Goal: Task Accomplishment & Management: Manage account settings

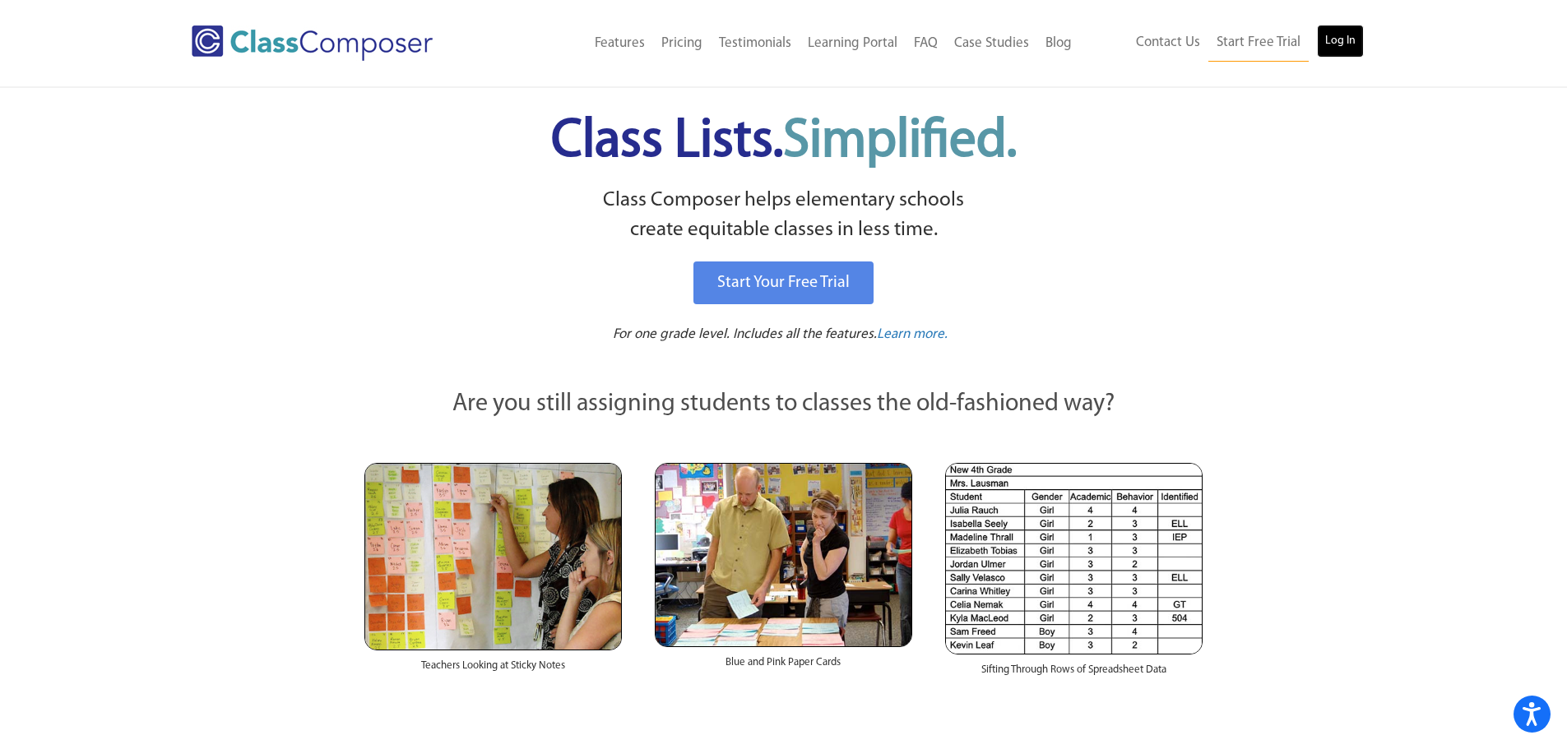
click at [1340, 35] on link "Log In" at bounding box center [1340, 41] width 47 height 33
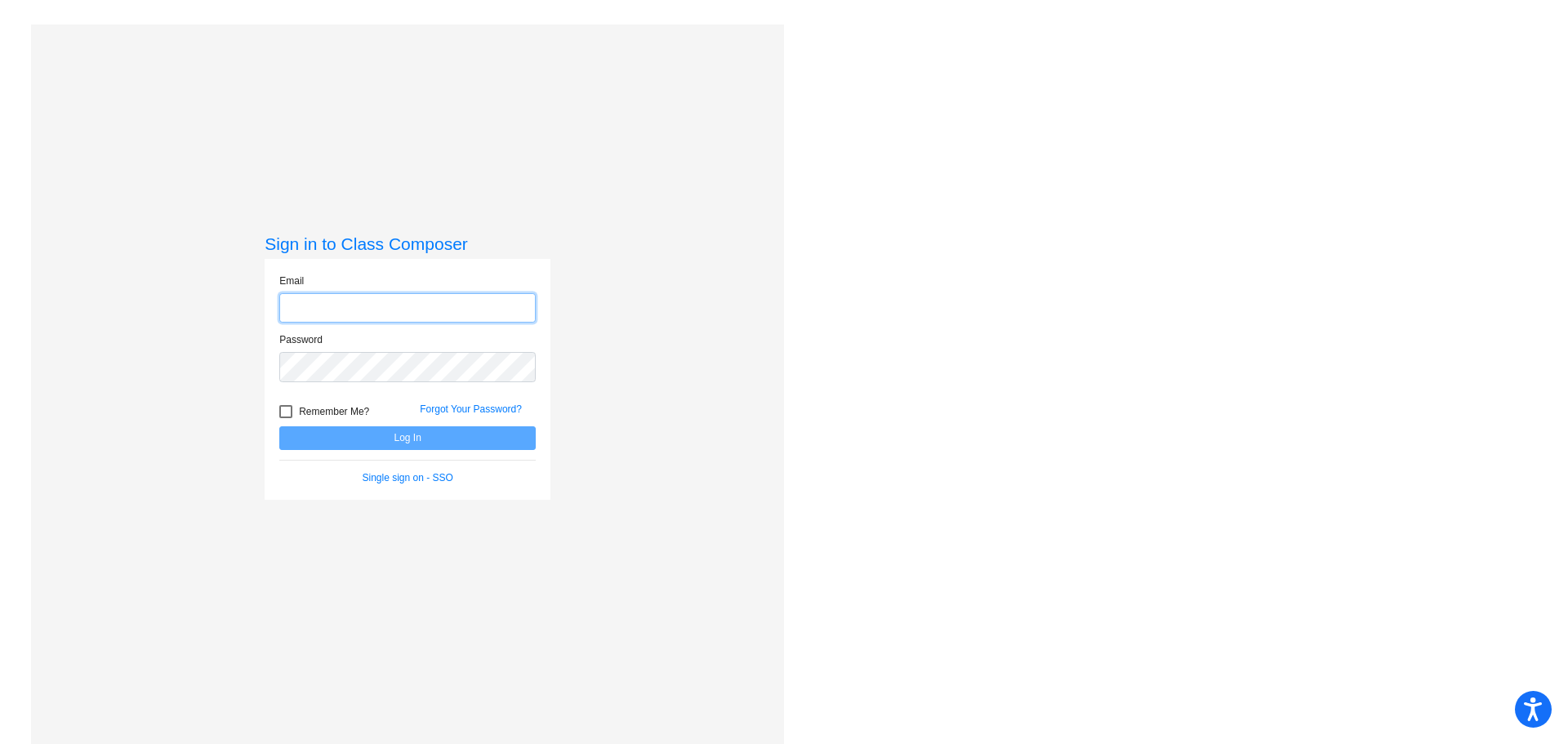
type input "[EMAIL_ADDRESS][DOMAIN_NAME]"
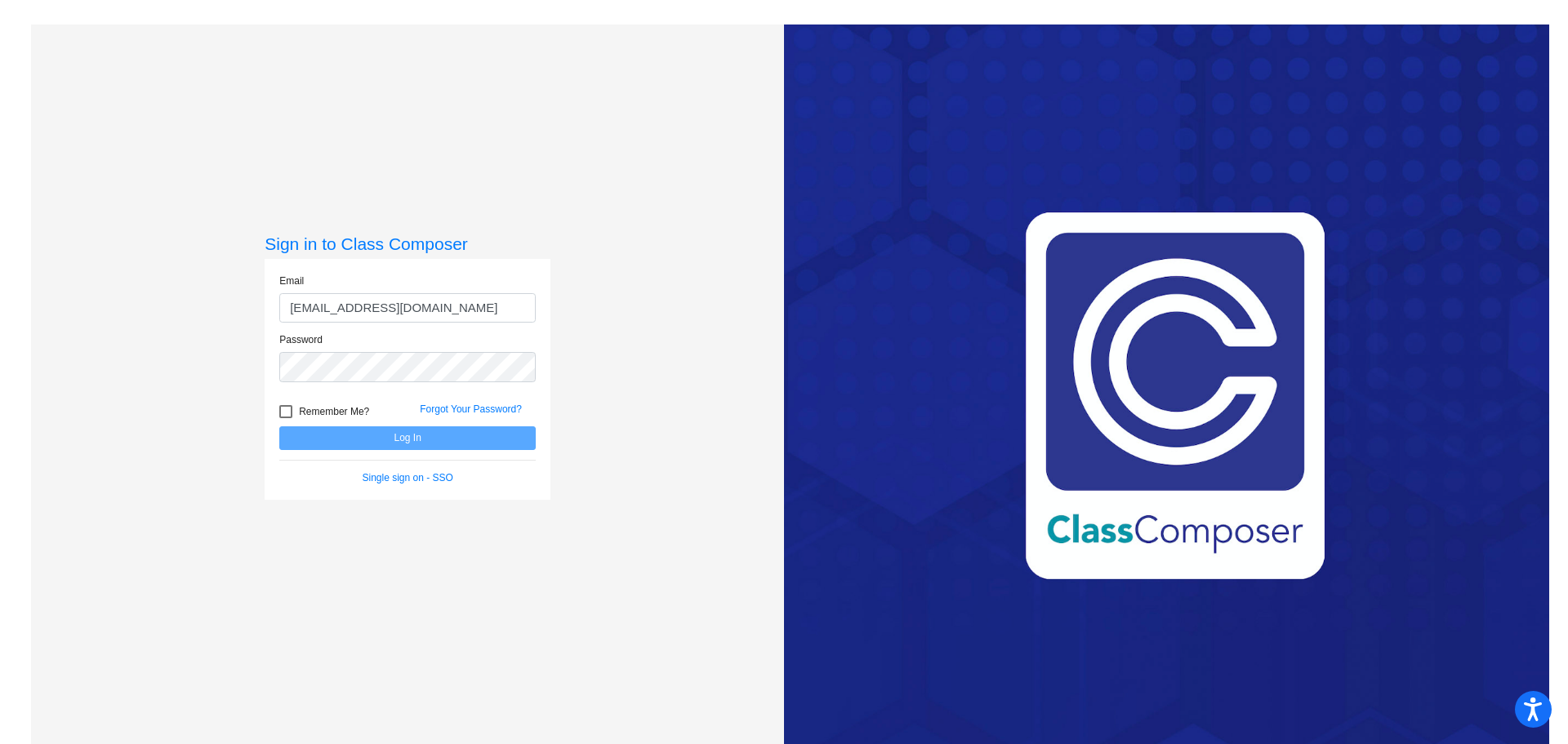
drag, startPoint x: 283, startPoint y: 411, endPoint x: 294, endPoint y: 413, distance: 11.2
click at [283, 411] on div at bounding box center [285, 411] width 13 height 13
click at [285, 418] on input "Remember Me?" at bounding box center [285, 418] width 1 height 1
checkbox input "true"
click at [385, 437] on button "Log In" at bounding box center [407, 438] width 256 height 24
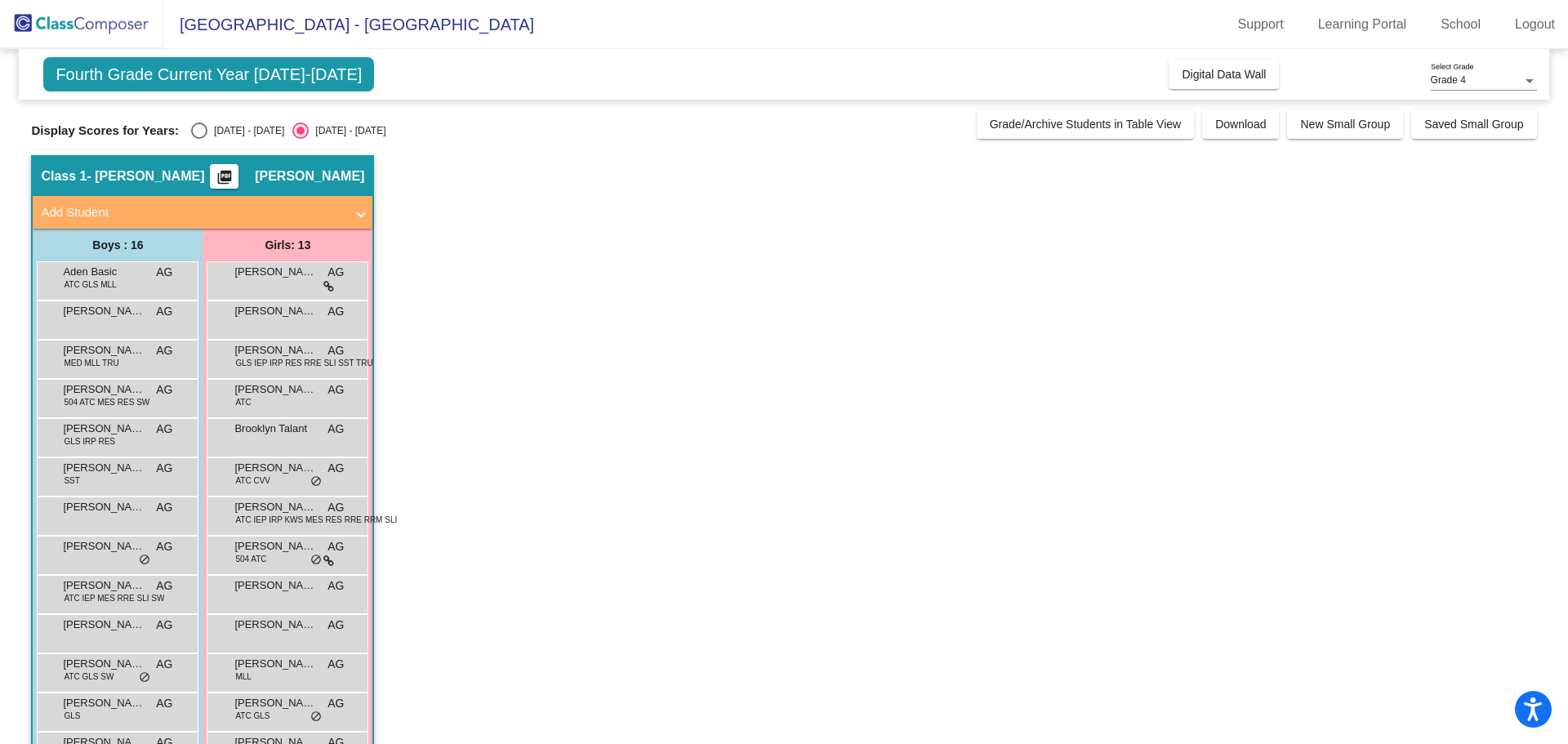
scroll to position [163, 0]
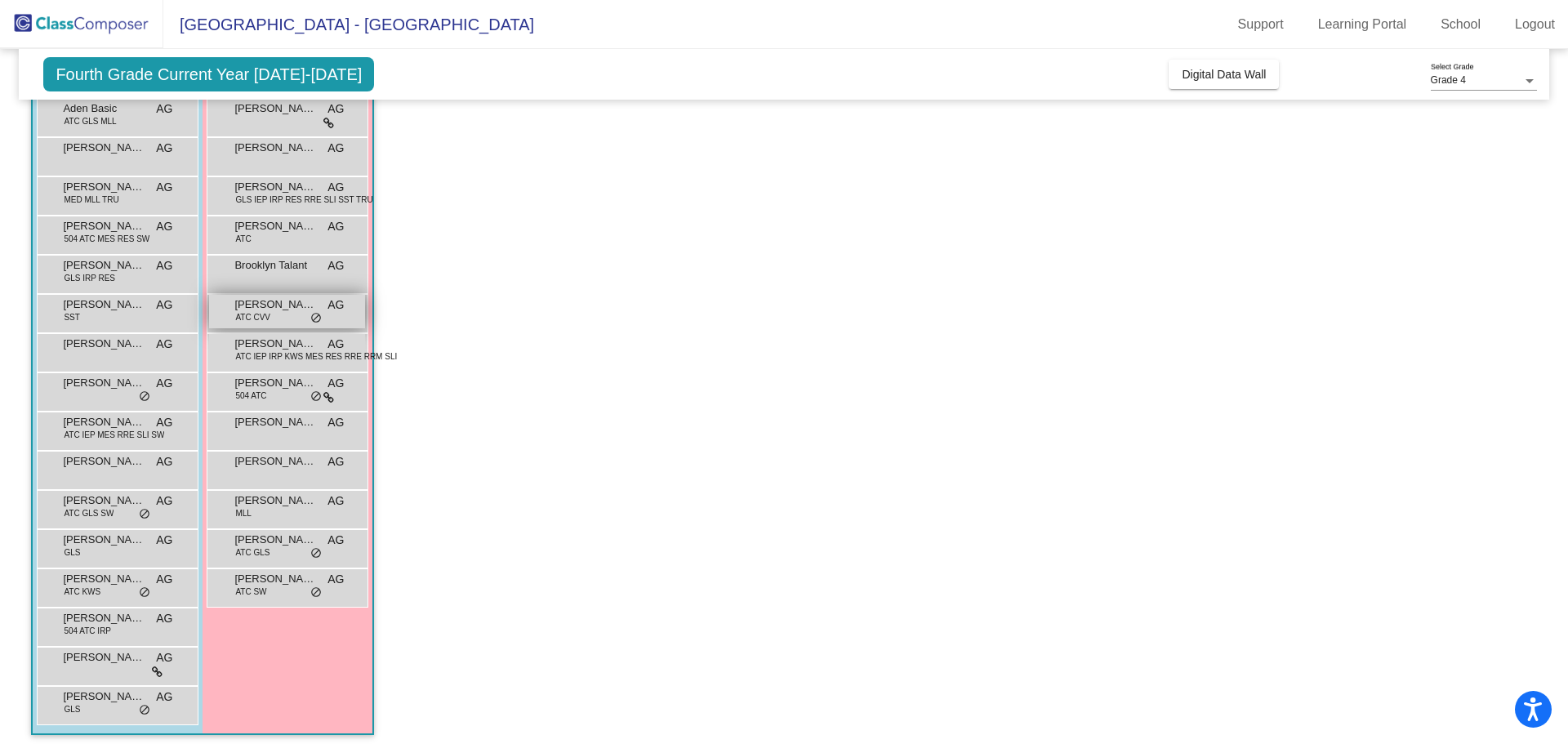
click at [292, 310] on span "Elizabeth Rizzo" at bounding box center [275, 305] width 81 height 16
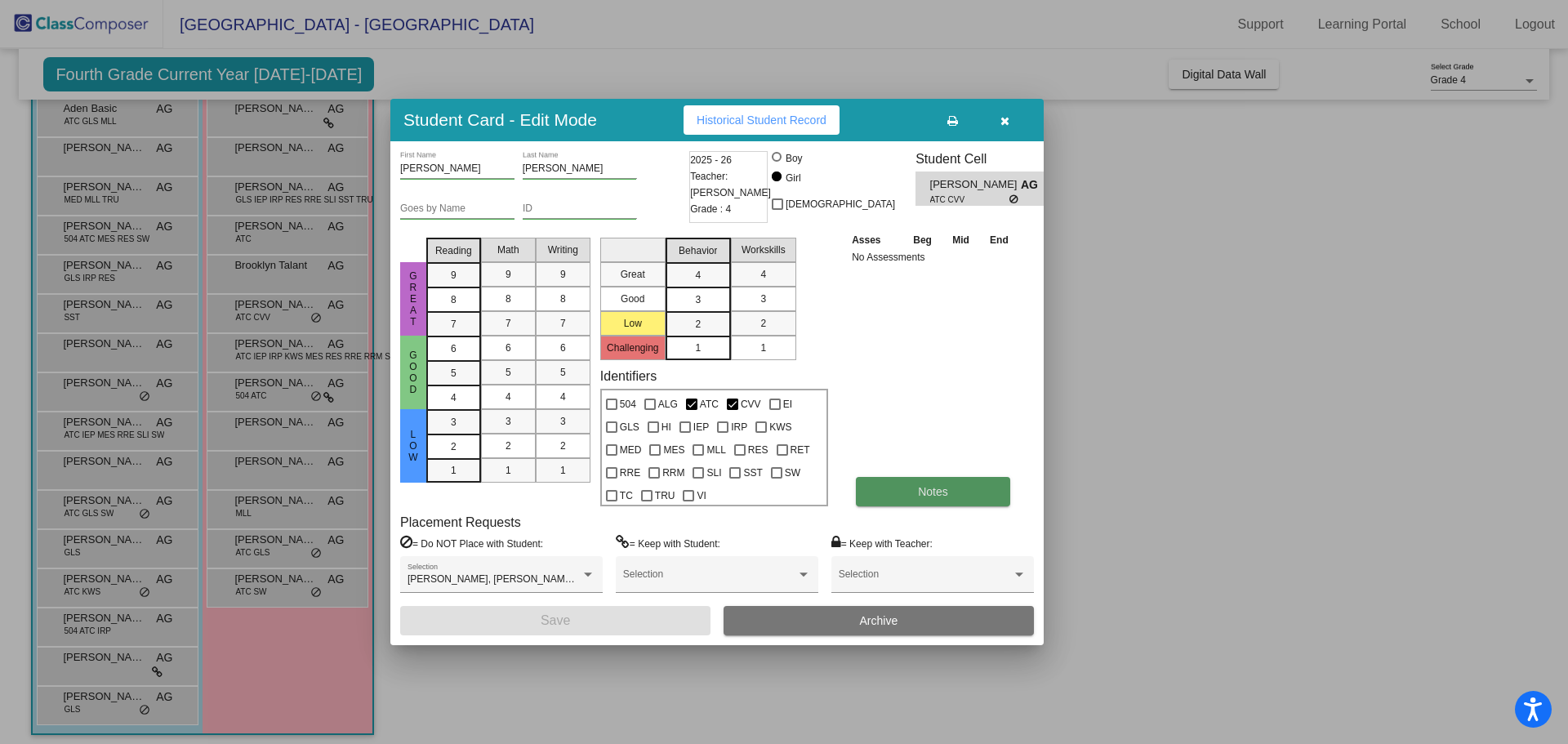
click at [942, 490] on span "Notes" at bounding box center [932, 491] width 30 height 13
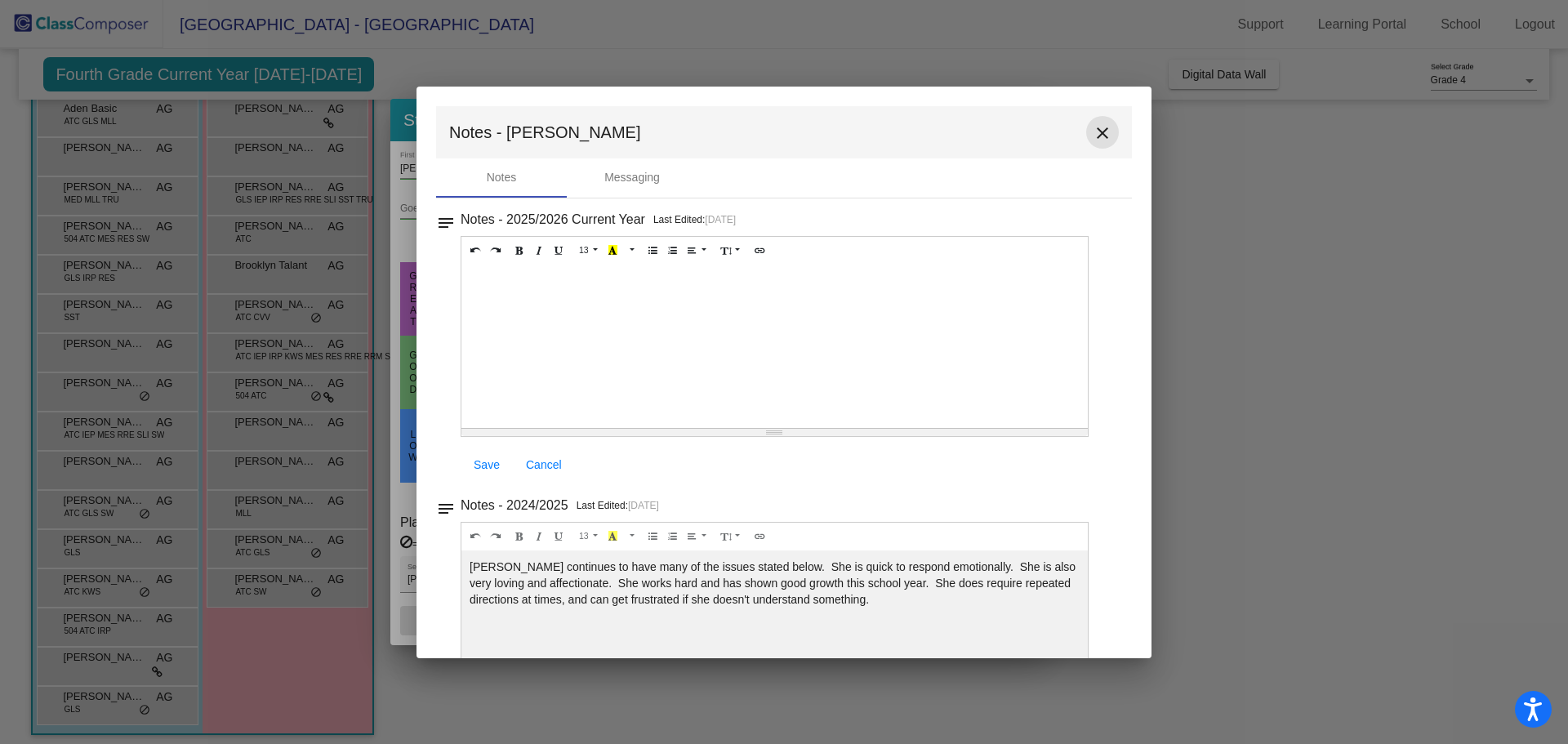
drag, startPoint x: 1092, startPoint y: 131, endPoint x: 1102, endPoint y: 129, distance: 10.2
click at [1092, 132] on mat-icon "close" at bounding box center [1102, 133] width 20 height 20
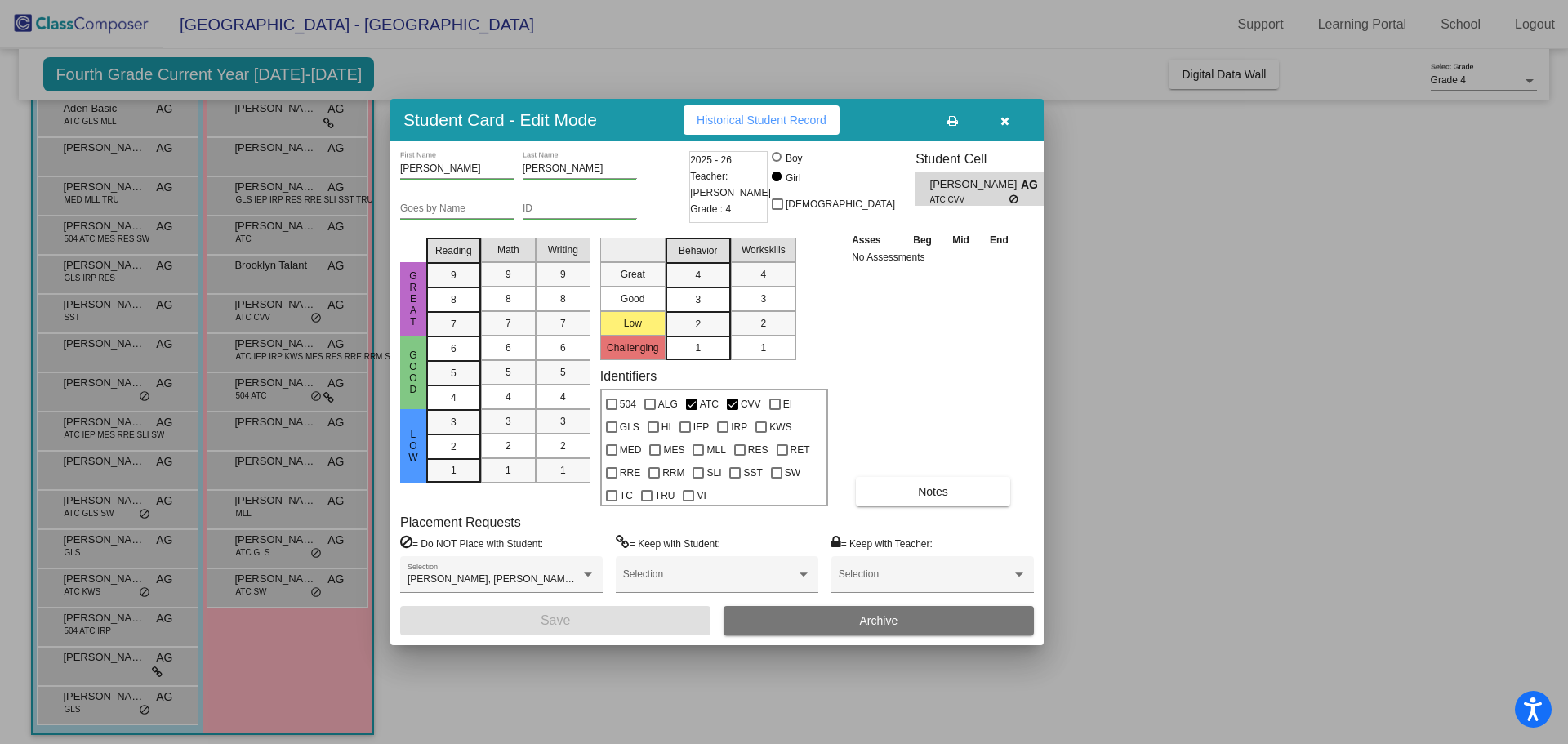
click at [268, 591] on div at bounding box center [784, 372] width 1568 height 744
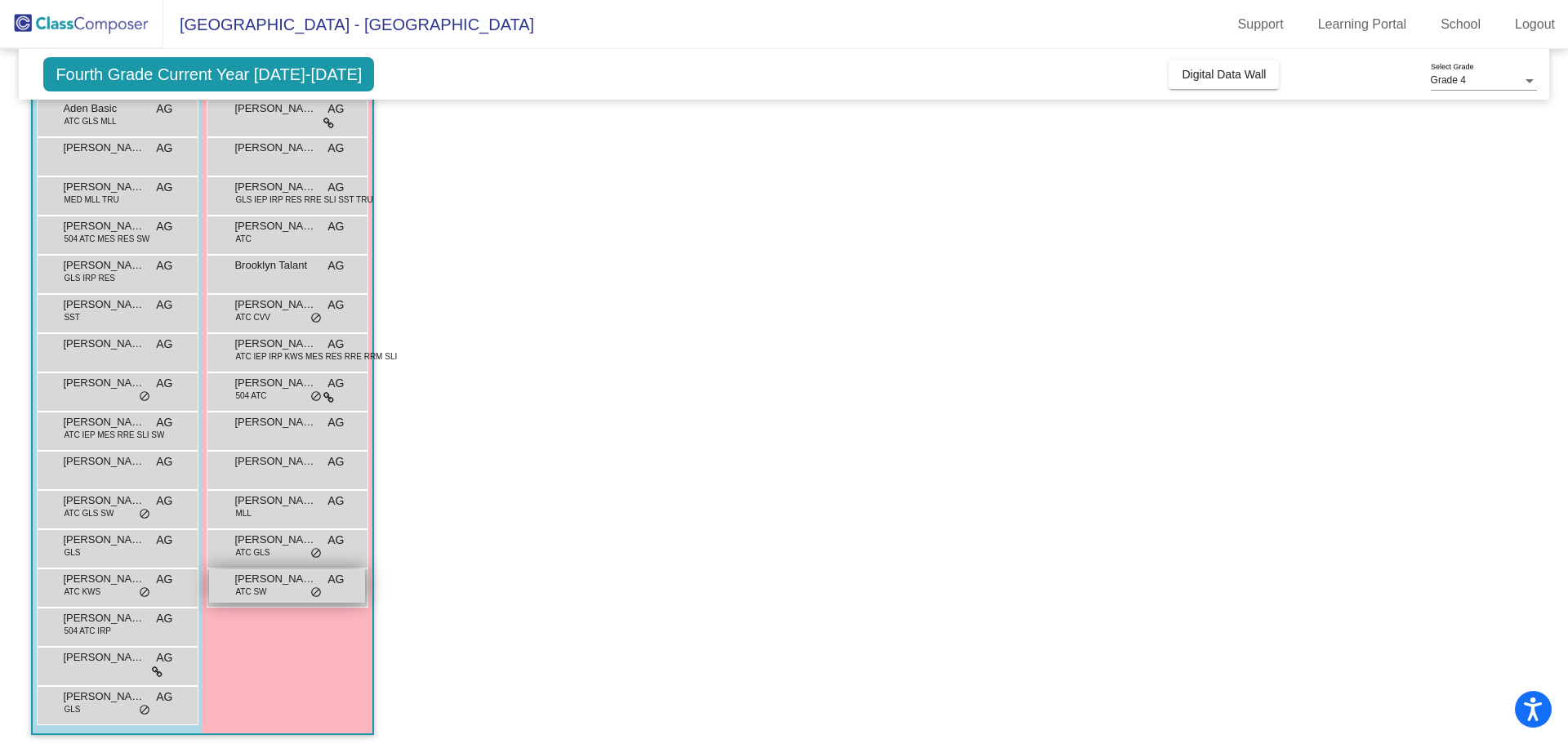
click at [269, 587] on div "Tyler Zarzycki ATC SW AG lock do_not_disturb_alt" at bounding box center [287, 586] width 156 height 34
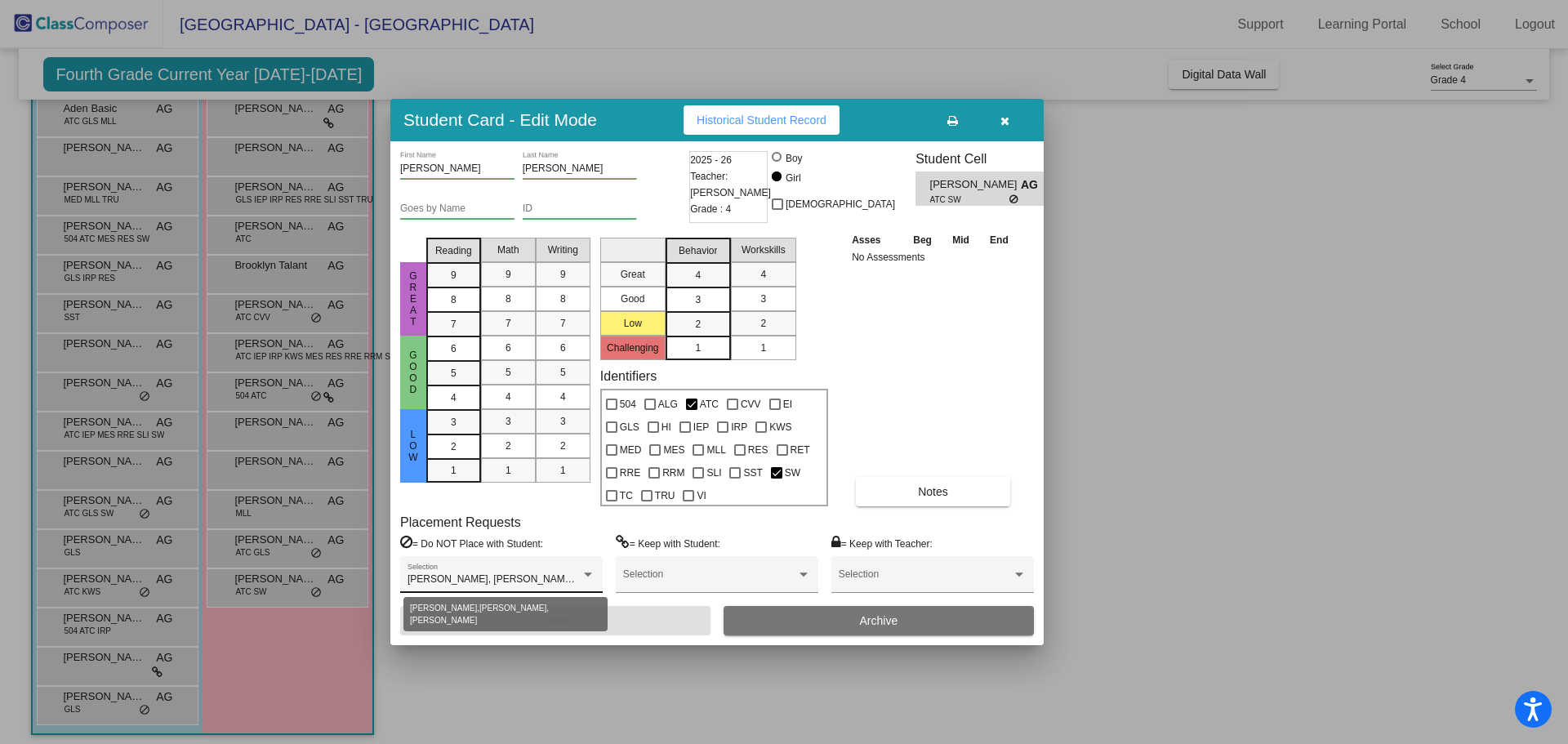
click at [594, 571] on div at bounding box center [588, 575] width 15 height 12
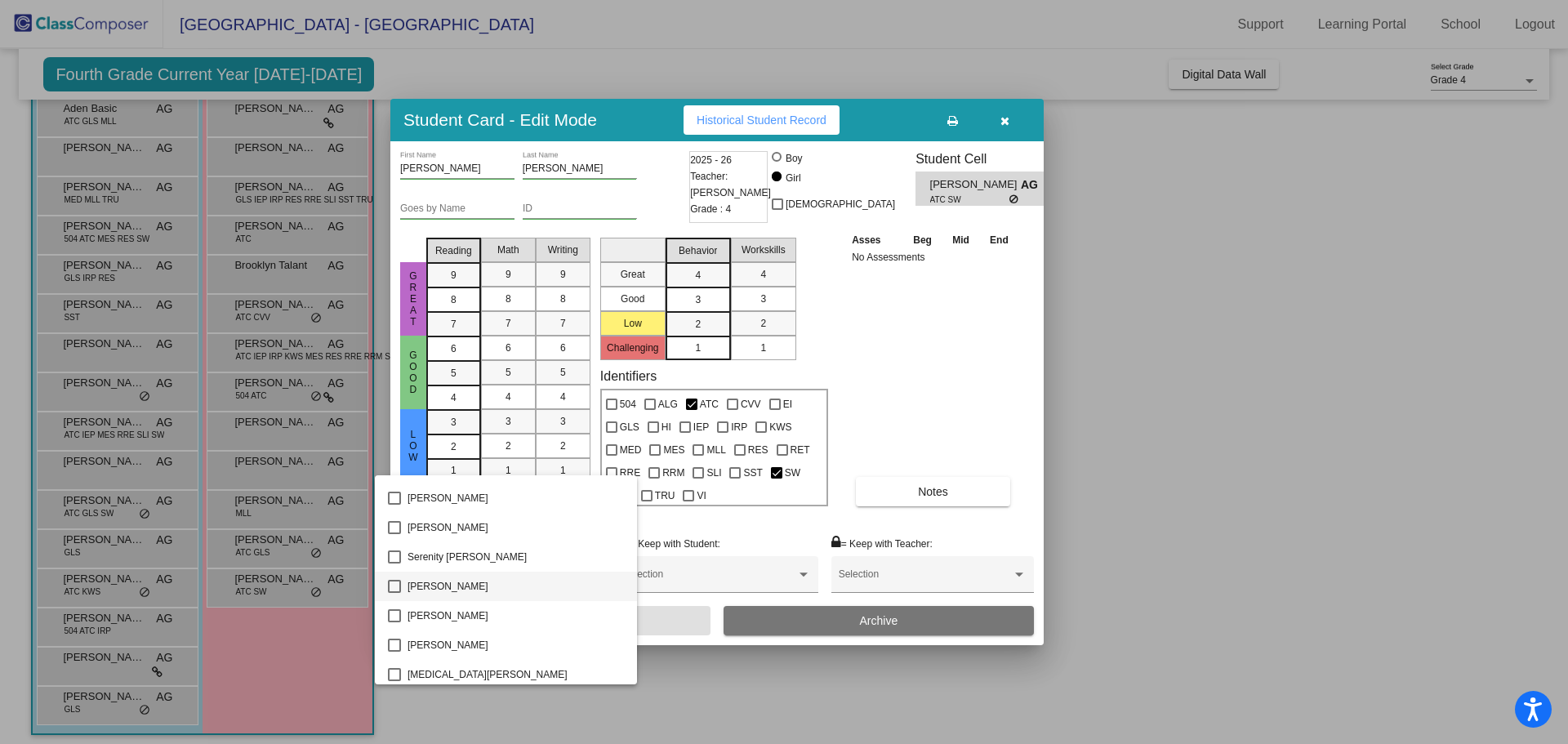
scroll to position [2291, 0]
click at [772, 692] on div at bounding box center [784, 372] width 1568 height 744
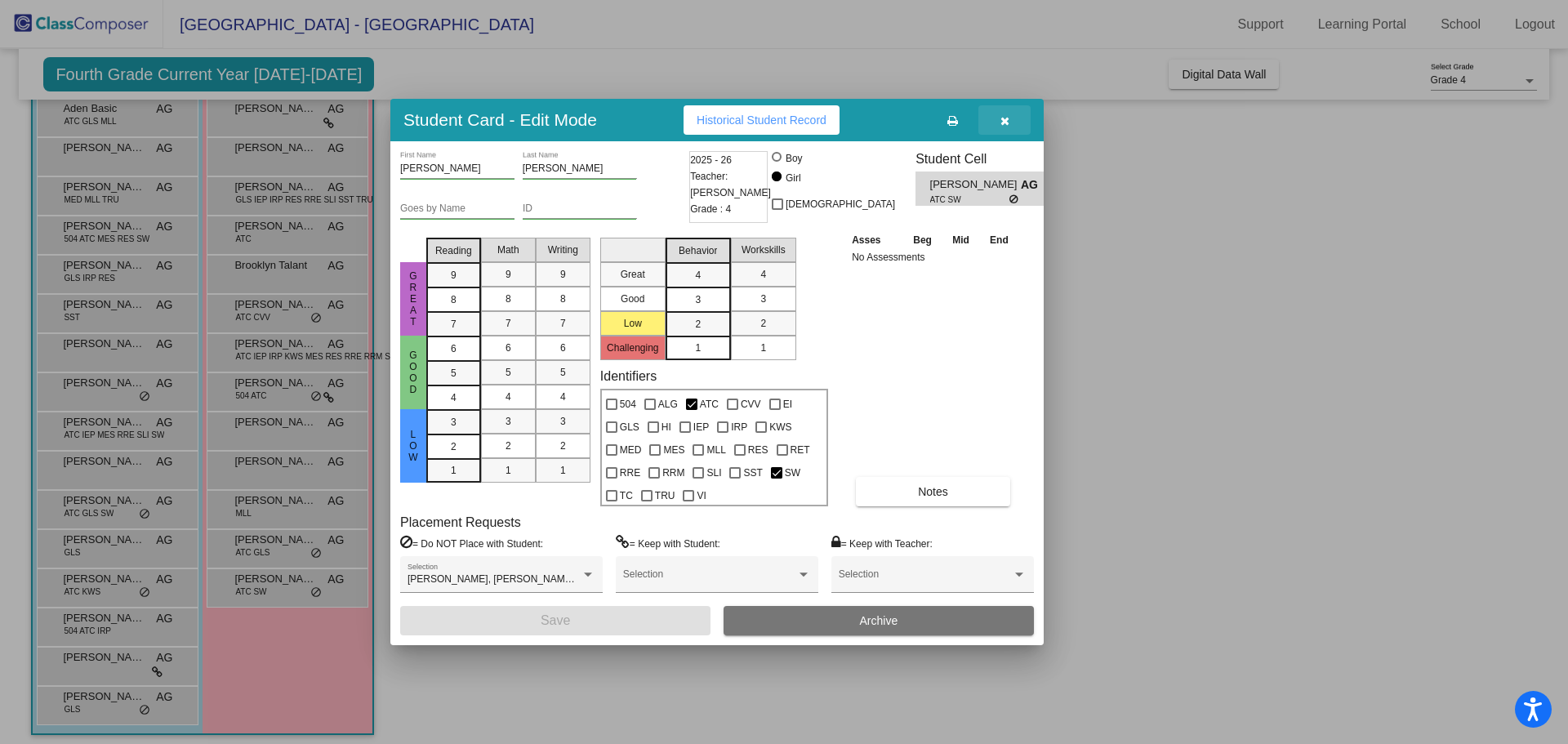
drag, startPoint x: 991, startPoint y: 118, endPoint x: 1034, endPoint y: 122, distance: 43.2
click at [991, 118] on button "button" at bounding box center [1004, 120] width 53 height 30
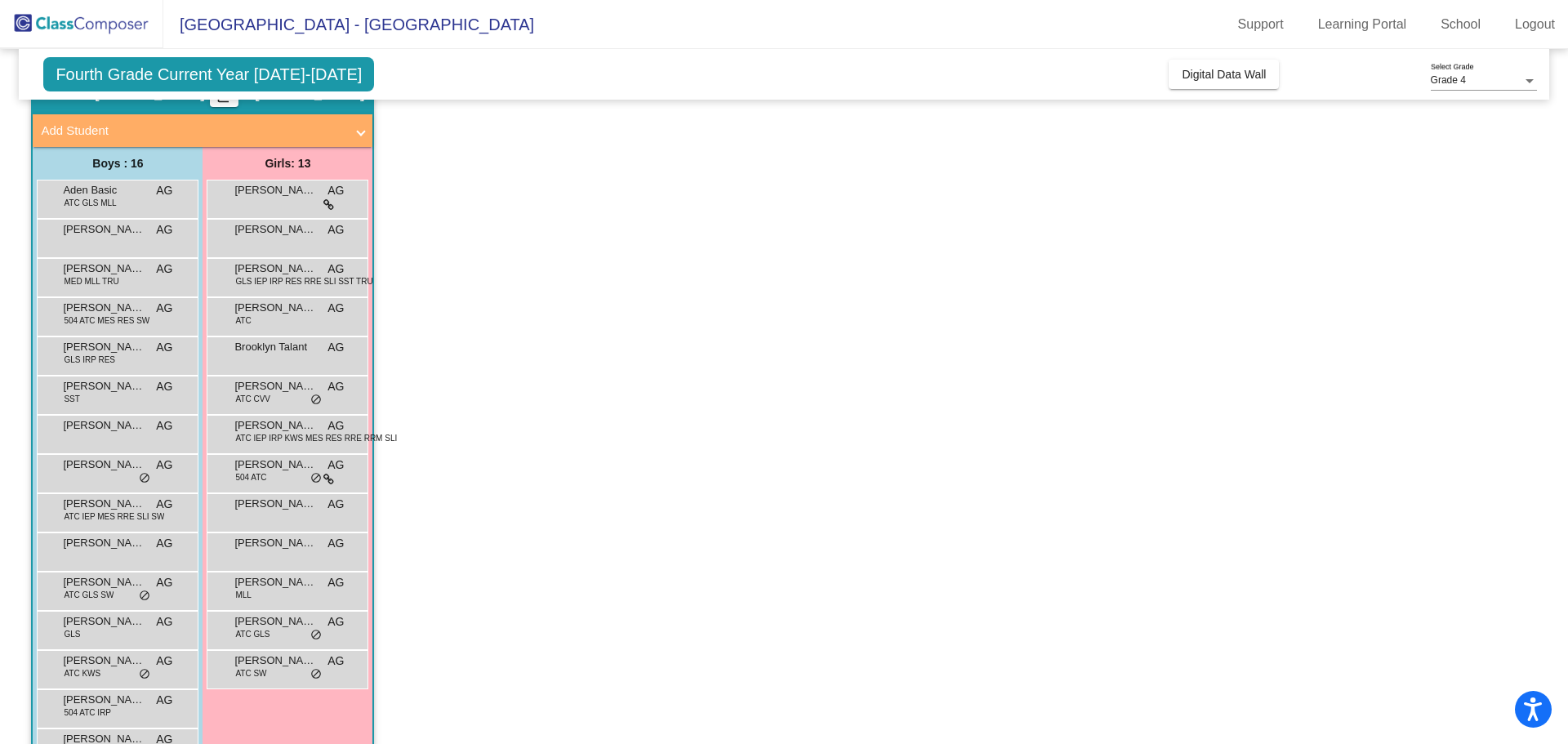
scroll to position [163, 0]
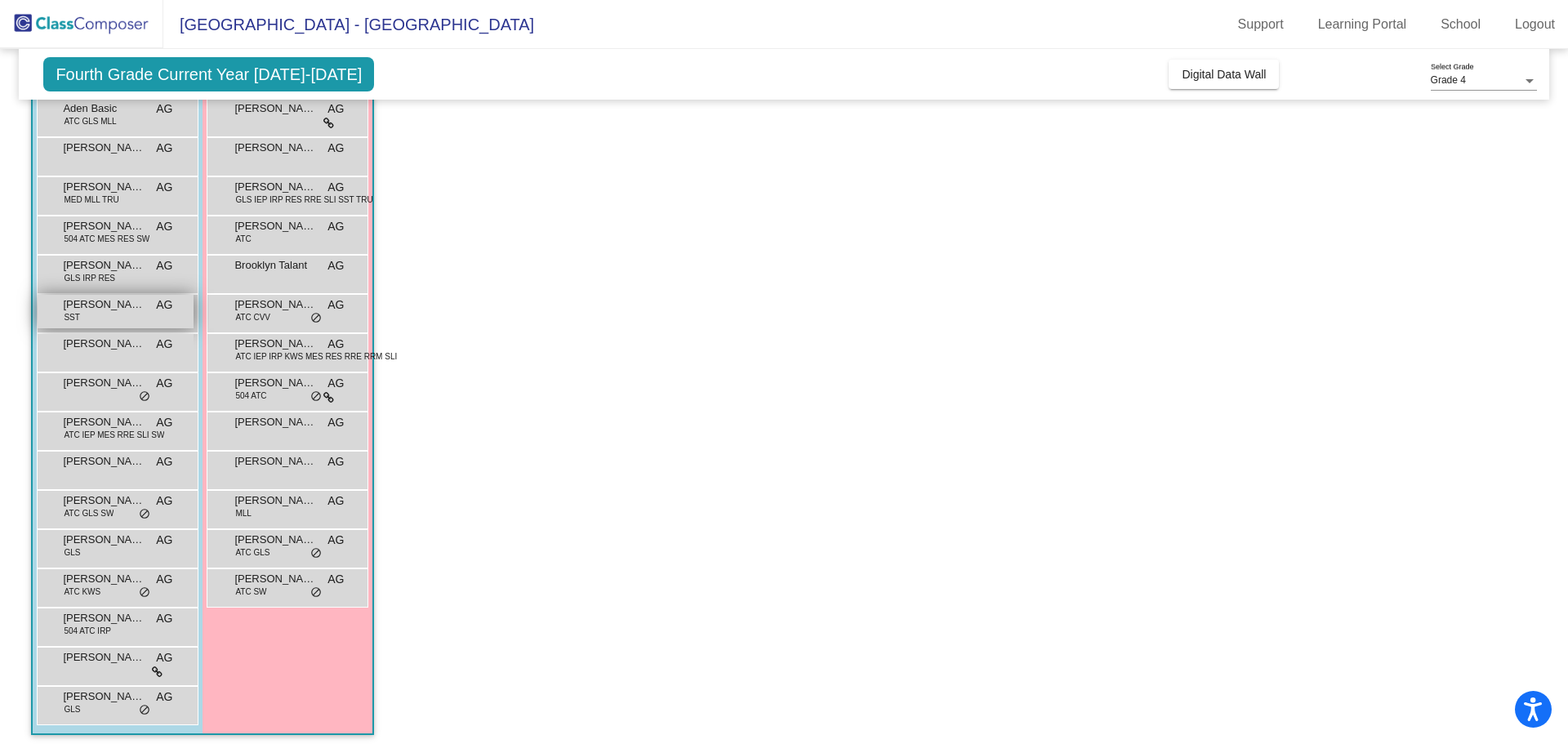
click at [131, 306] on span "Emmitt Miciano" at bounding box center [103, 305] width 81 height 16
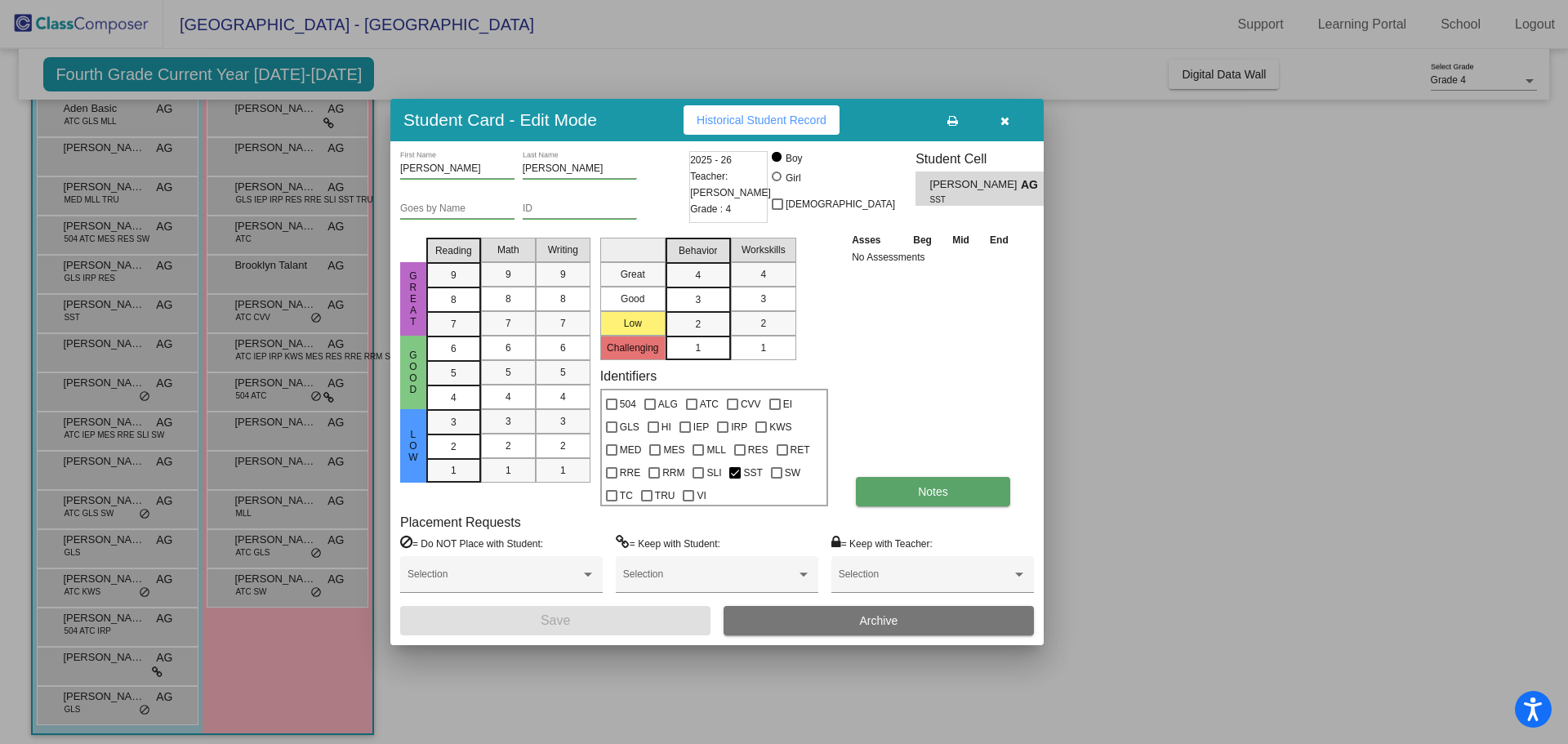
click at [905, 495] on button "Notes" at bounding box center [932, 492] width 154 height 30
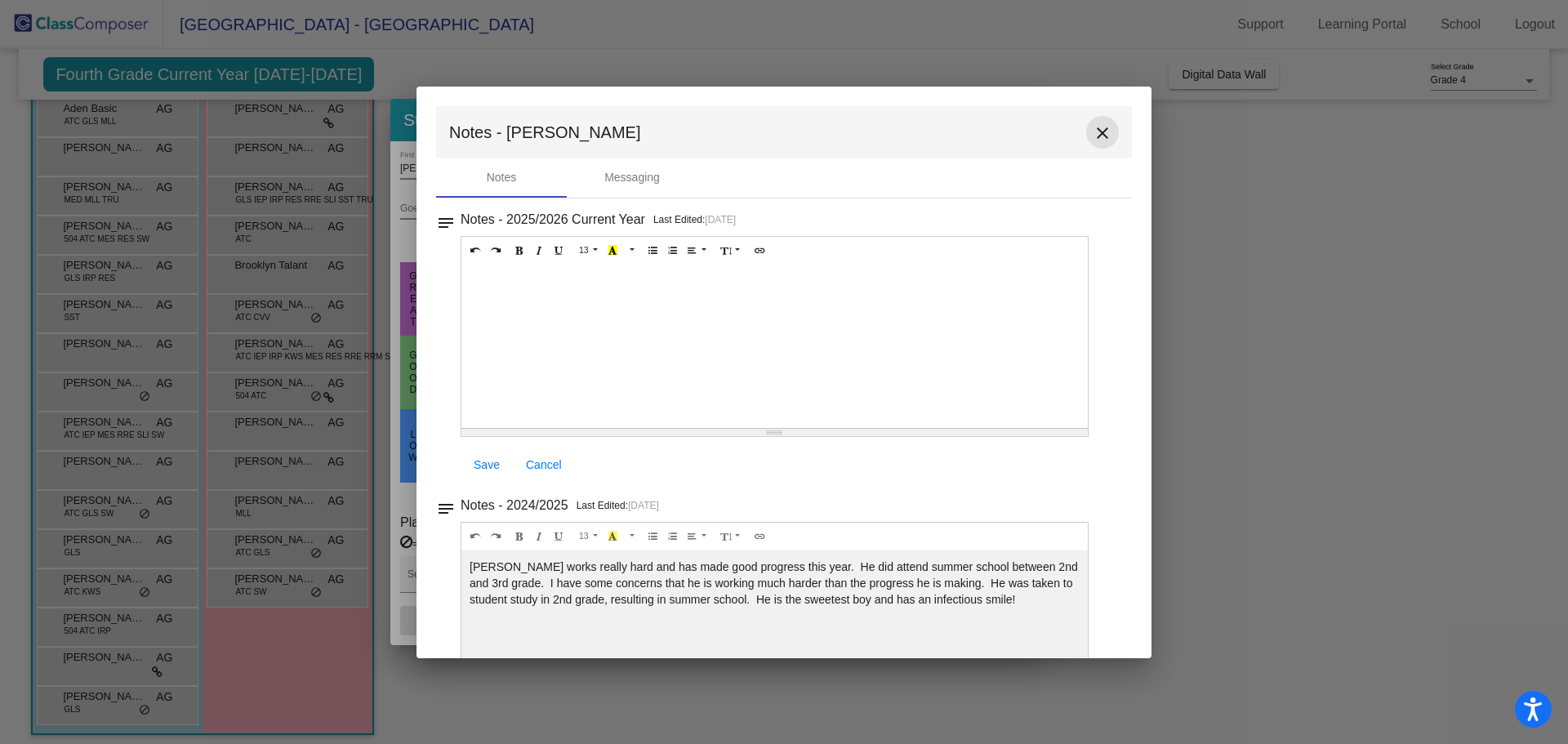
click at [1092, 136] on mat-icon "close" at bounding box center [1102, 133] width 20 height 20
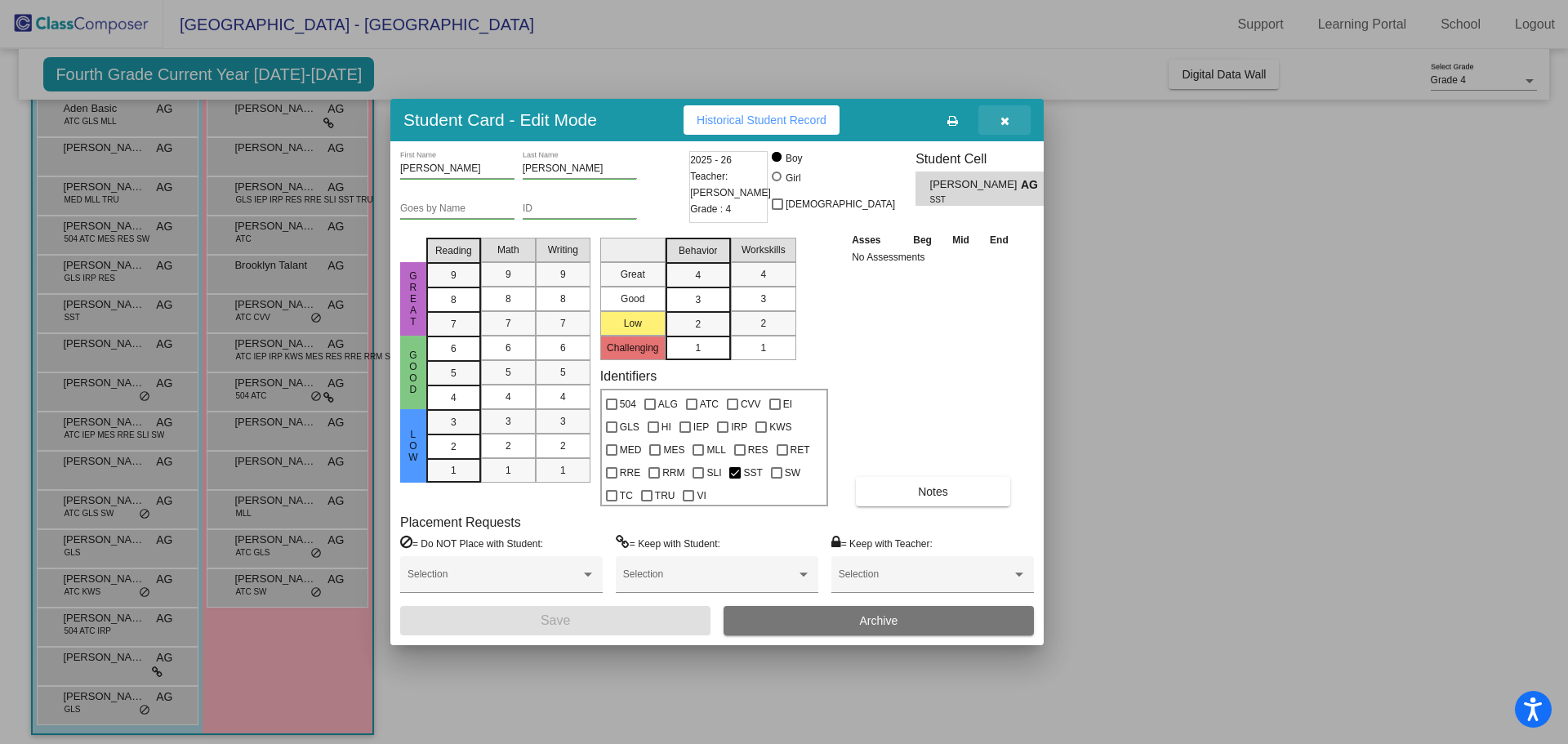
click at [1009, 120] on icon "button" at bounding box center [1004, 121] width 9 height 12
